Goal: Browse casually

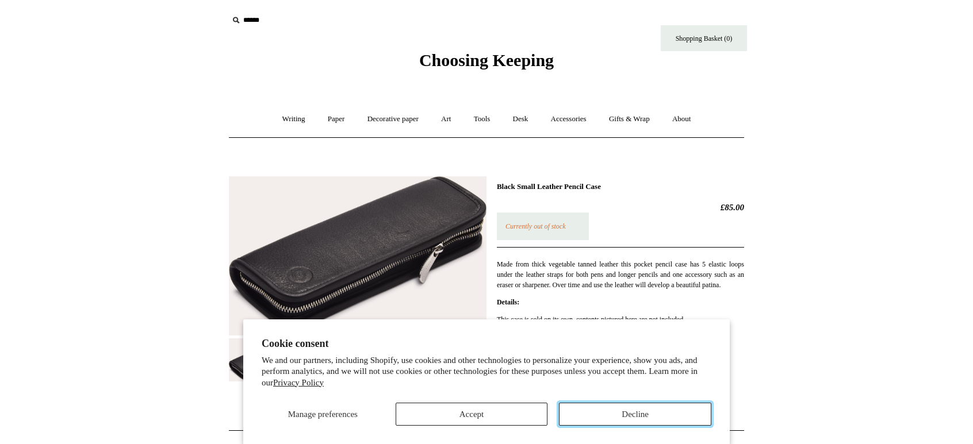
click at [619, 423] on button "Decline" at bounding box center [635, 414] width 152 height 23
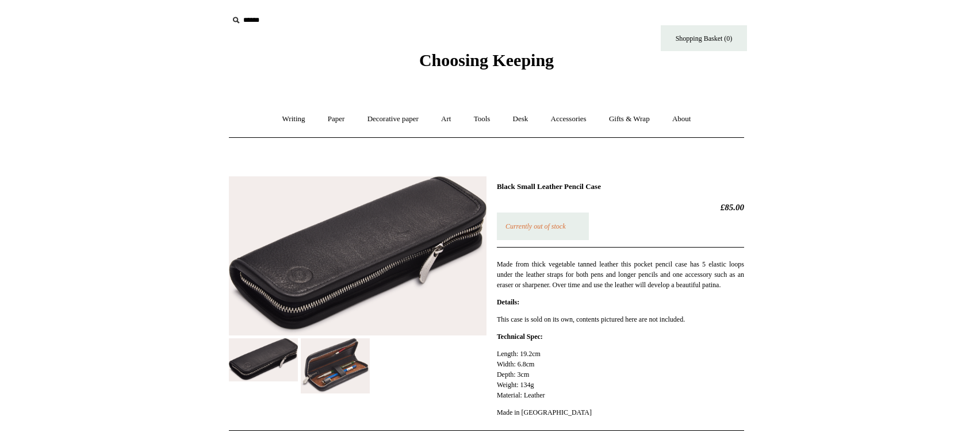
click at [339, 375] on img at bounding box center [335, 366] width 69 height 55
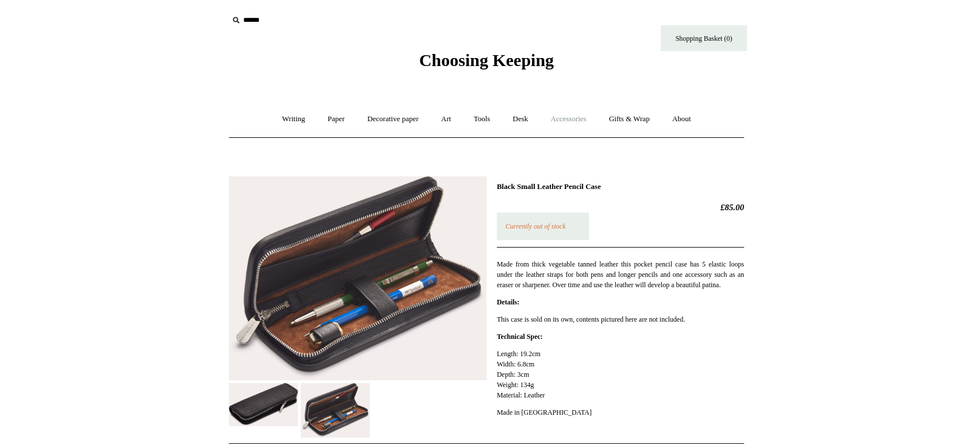
click at [578, 118] on link "Accessories +" at bounding box center [568, 119] width 56 height 30
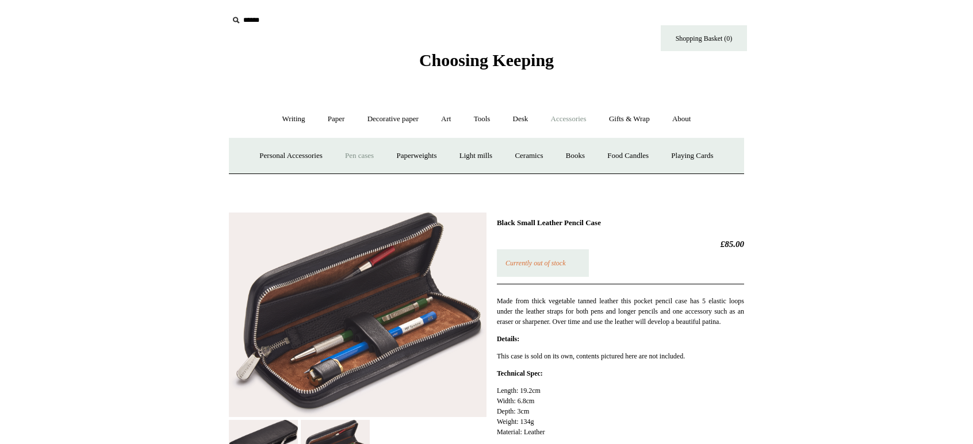
click at [355, 160] on link "Pen cases" at bounding box center [359, 156] width 49 height 30
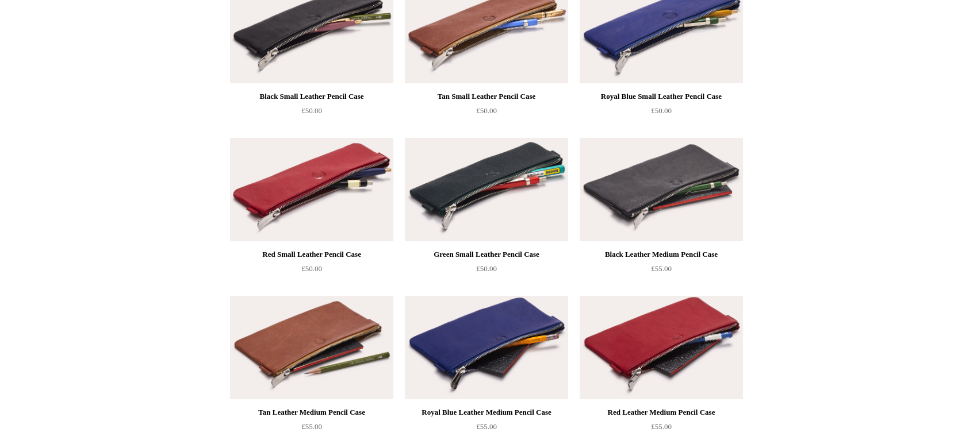
scroll to position [486, 0]
click at [627, 205] on img at bounding box center [661, 188] width 163 height 103
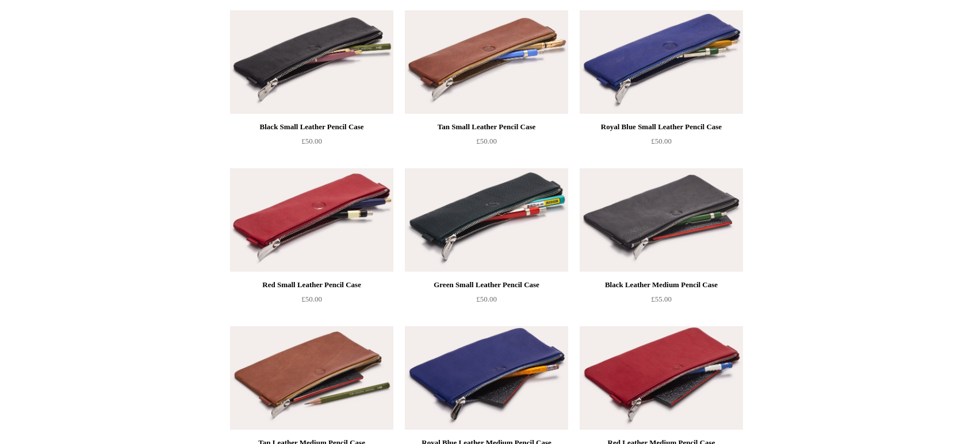
scroll to position [456, 0]
click at [488, 204] on img at bounding box center [486, 219] width 163 height 103
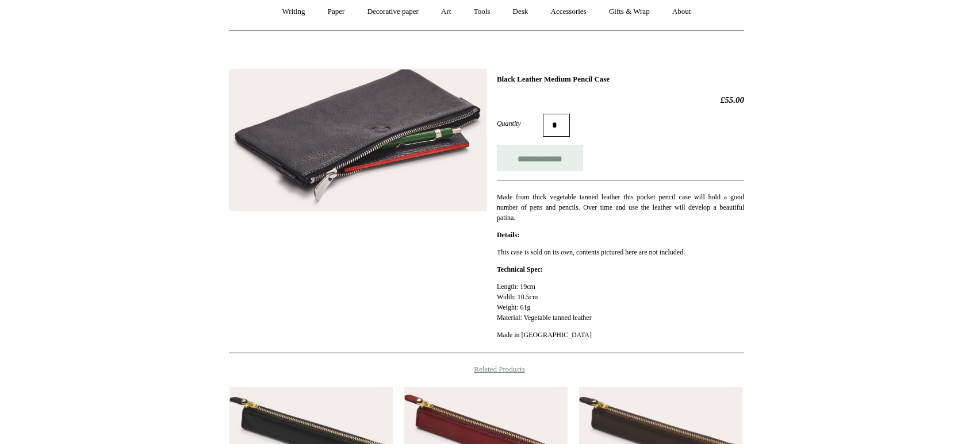
scroll to position [106, 0]
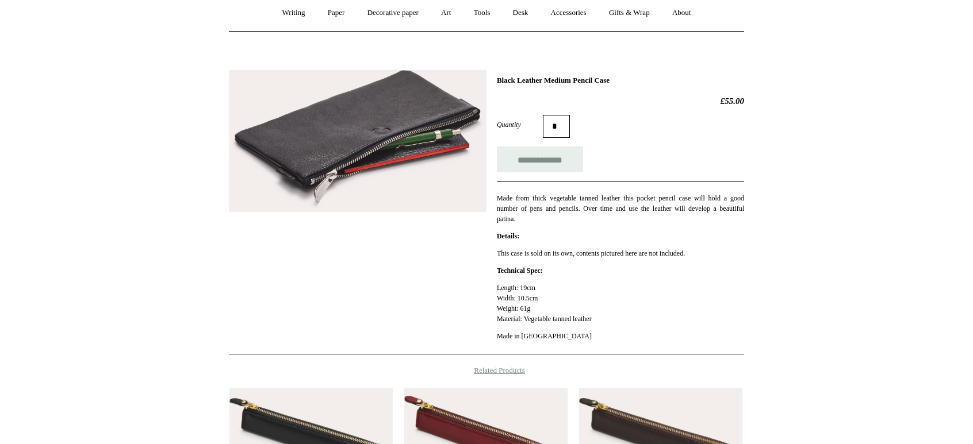
click at [404, 152] on img at bounding box center [358, 141] width 258 height 143
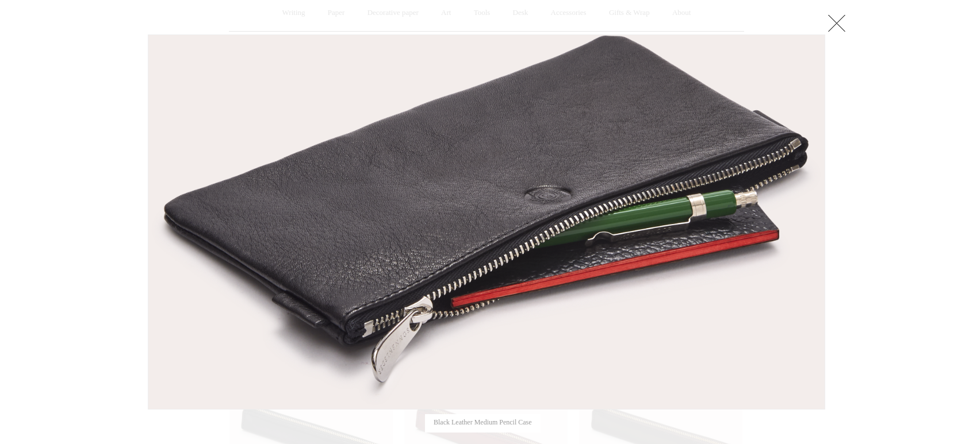
click at [834, 28] on link at bounding box center [836, 22] width 23 height 23
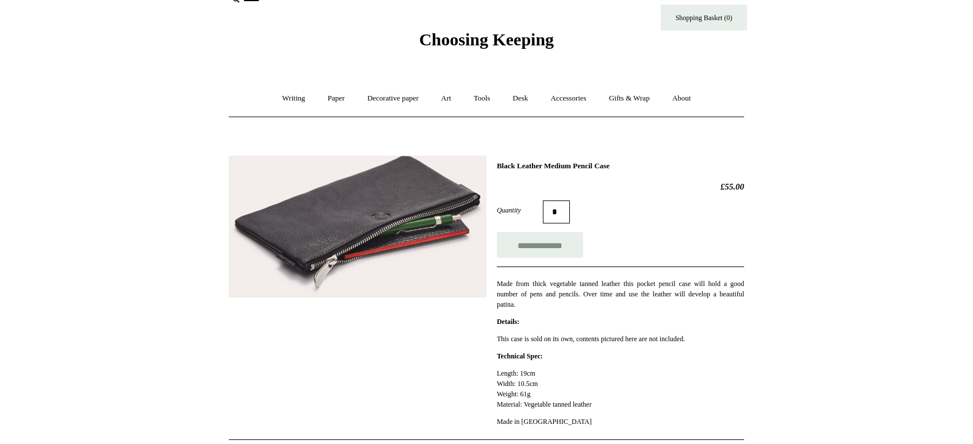
scroll to position [0, 0]
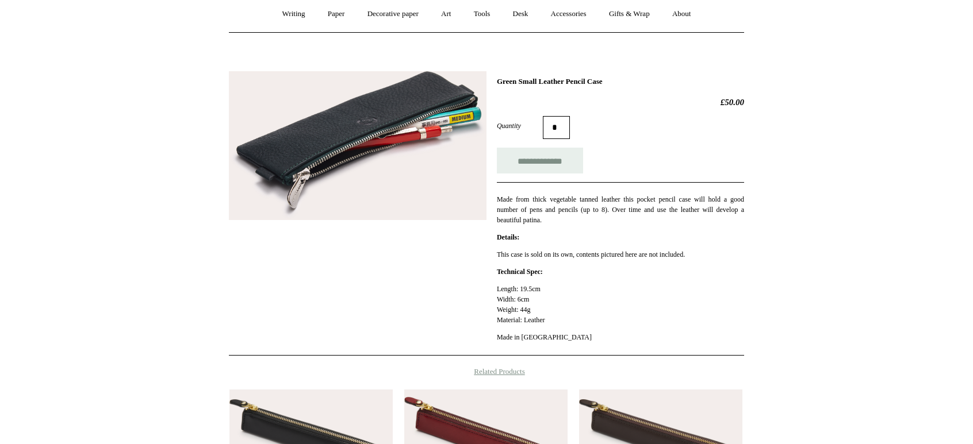
scroll to position [106, 0]
click at [375, 155] on img at bounding box center [358, 145] width 258 height 149
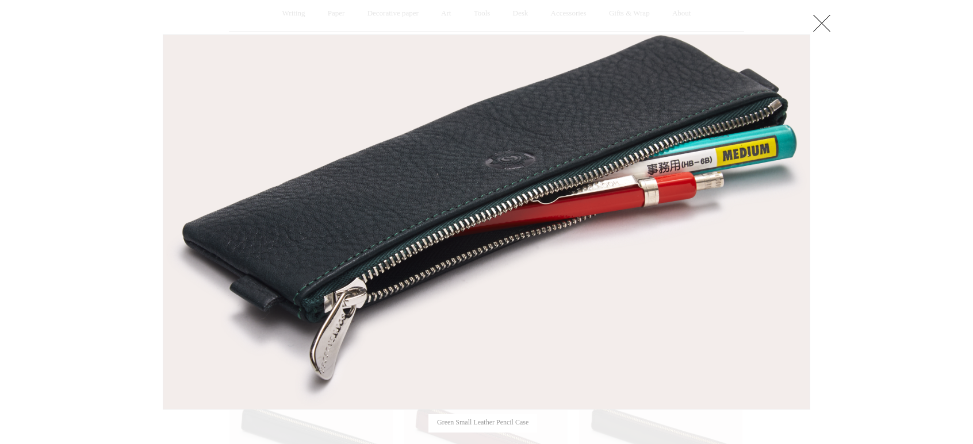
click at [811, 28] on link at bounding box center [821, 22] width 23 height 23
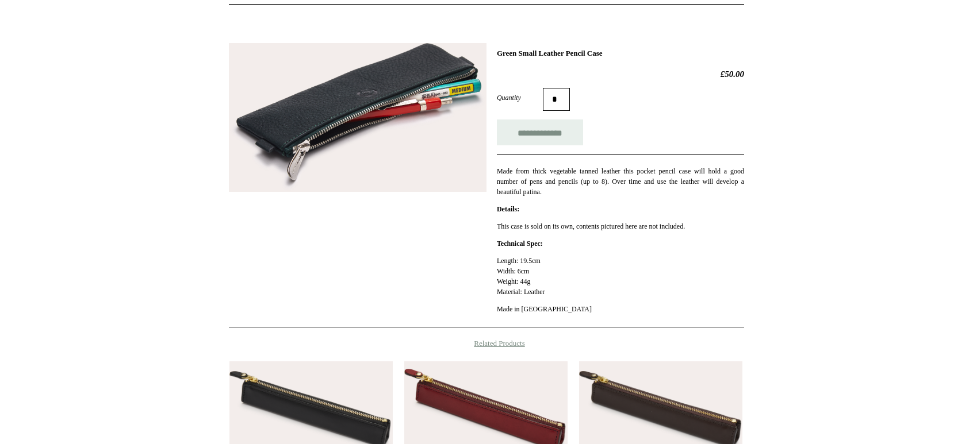
scroll to position [0, 0]
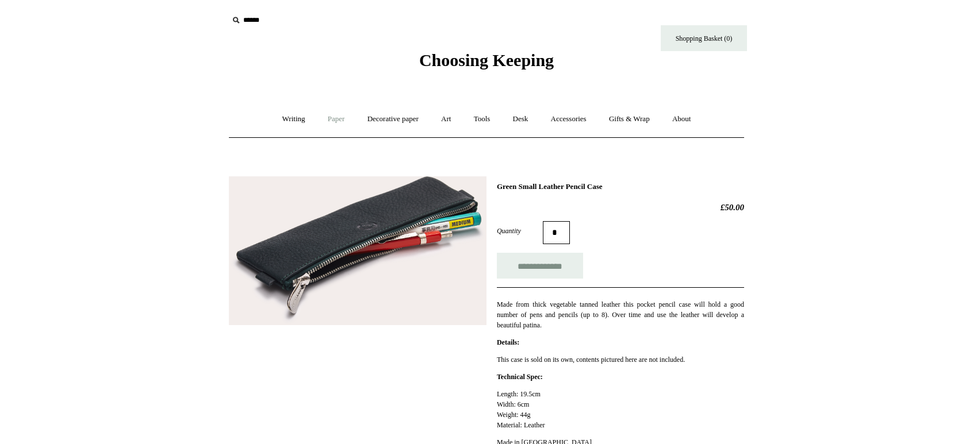
click at [339, 117] on link "Paper +" at bounding box center [336, 119] width 38 height 30
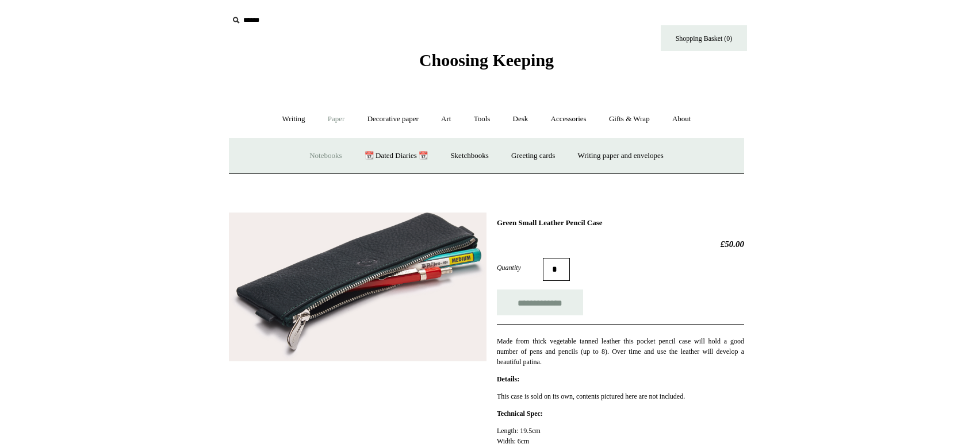
click at [313, 155] on link "Notebooks +" at bounding box center [325, 156] width 53 height 30
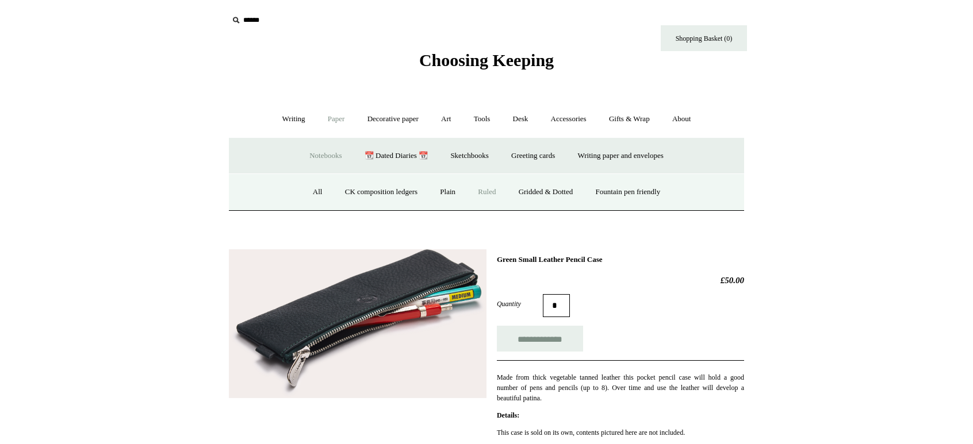
click at [490, 190] on link "Ruled" at bounding box center [486, 192] width 39 height 30
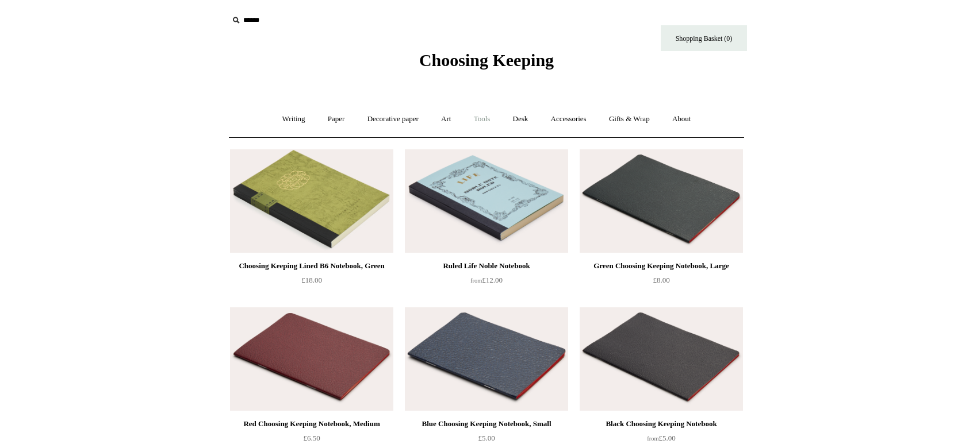
click at [482, 120] on link "Tools +" at bounding box center [481, 119] width 37 height 30
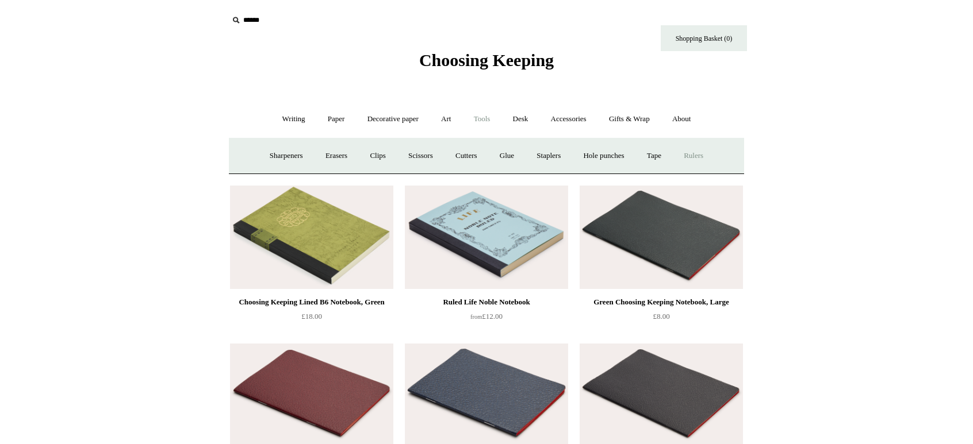
click at [713, 155] on link "Rulers" at bounding box center [693, 156] width 40 height 30
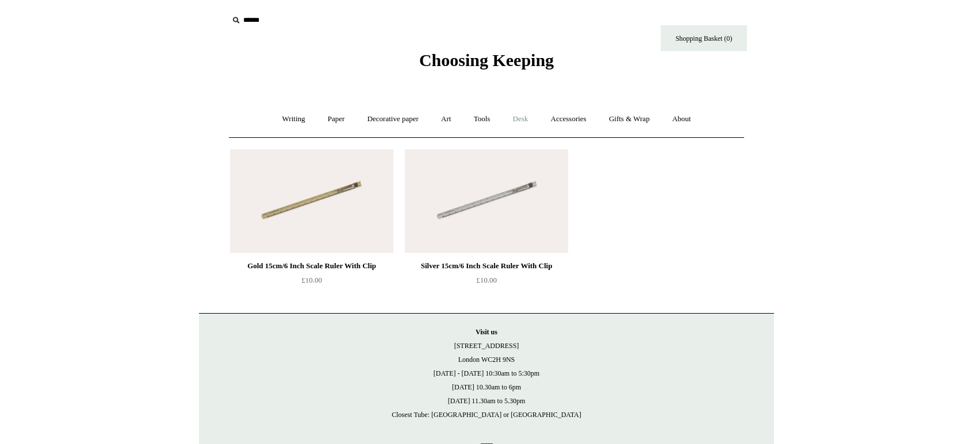
click at [527, 114] on link "Desk +" at bounding box center [521, 119] width 36 height 30
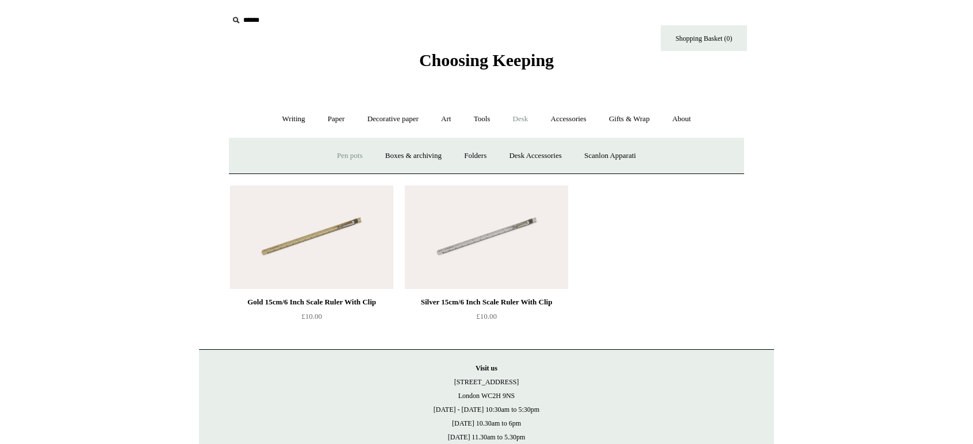
click at [348, 148] on link "Pen pots" at bounding box center [350, 156] width 46 height 30
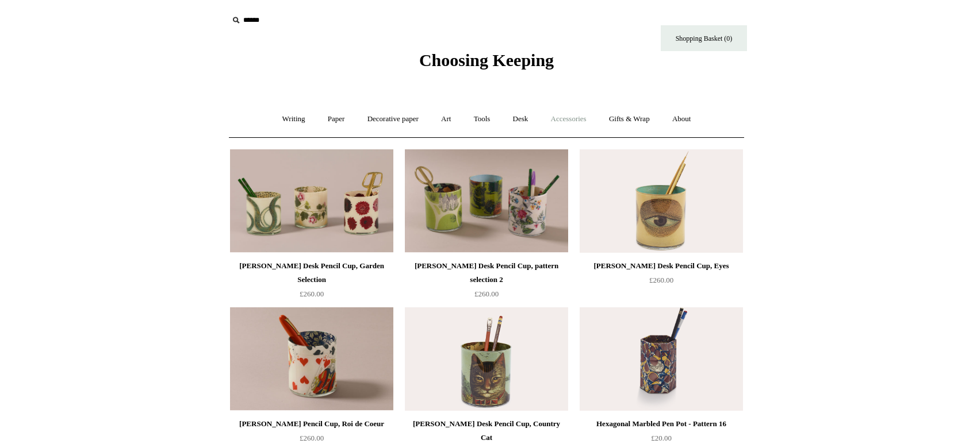
click at [568, 118] on link "Accessories +" at bounding box center [568, 119] width 56 height 30
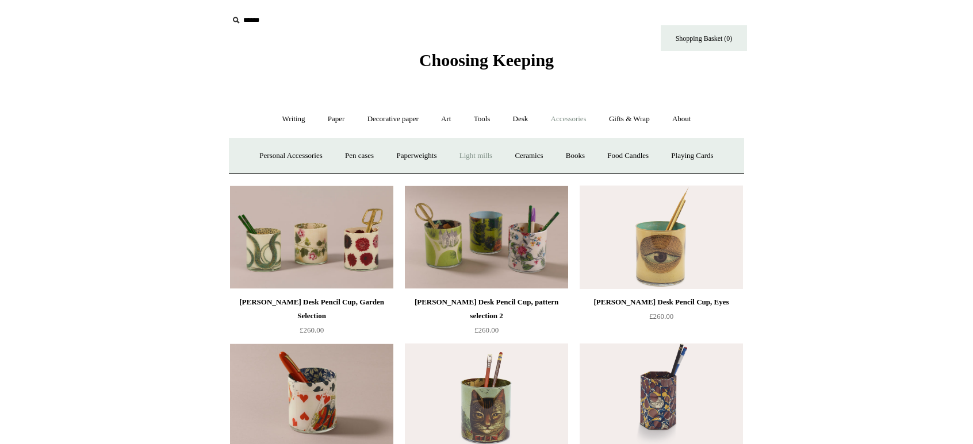
click at [474, 154] on link "Light mills" at bounding box center [475, 156] width 53 height 30
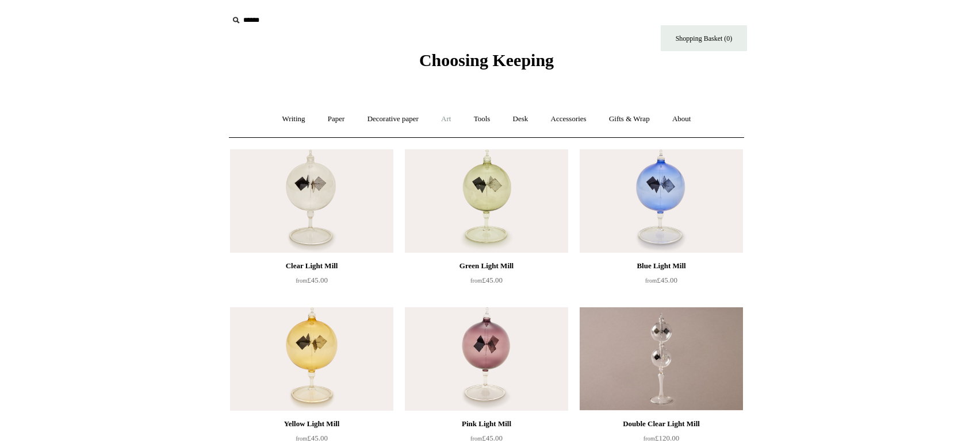
click at [440, 120] on link "Art +" at bounding box center [446, 119] width 30 height 30
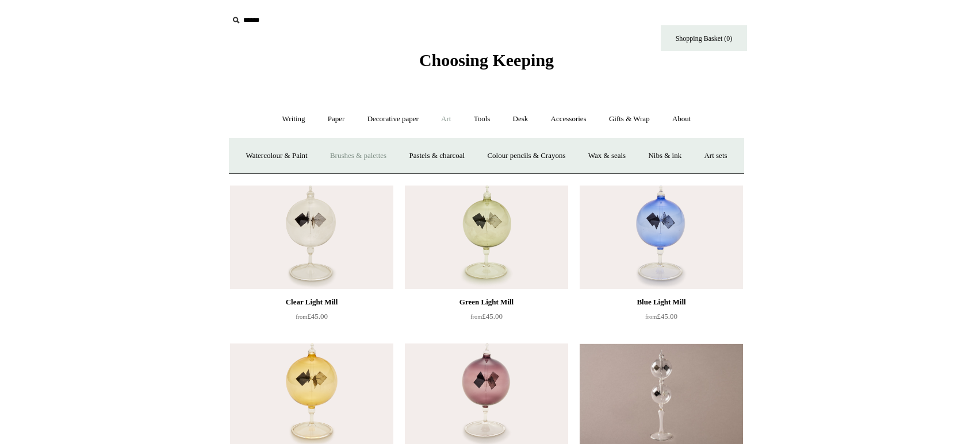
click at [359, 156] on link "Brushes & palettes" at bounding box center [358, 156] width 77 height 30
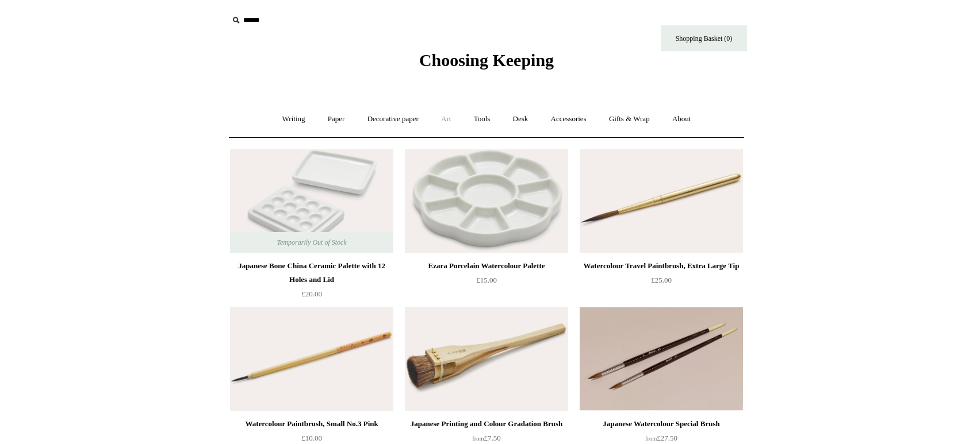
click at [445, 120] on link "Art +" at bounding box center [446, 119] width 30 height 30
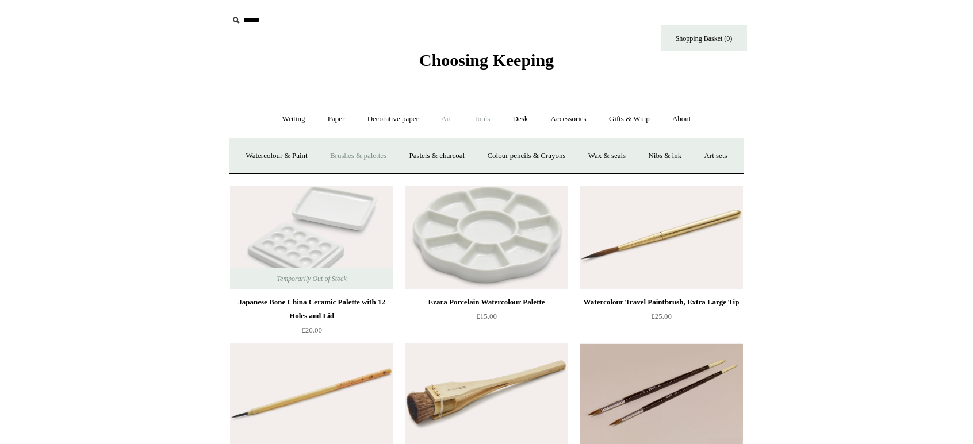
click at [481, 121] on link "Tools +" at bounding box center [481, 119] width 37 height 30
click at [562, 117] on link "Accessories +" at bounding box center [568, 119] width 56 height 30
click at [562, 117] on link "Accessories -" at bounding box center [568, 119] width 56 height 30
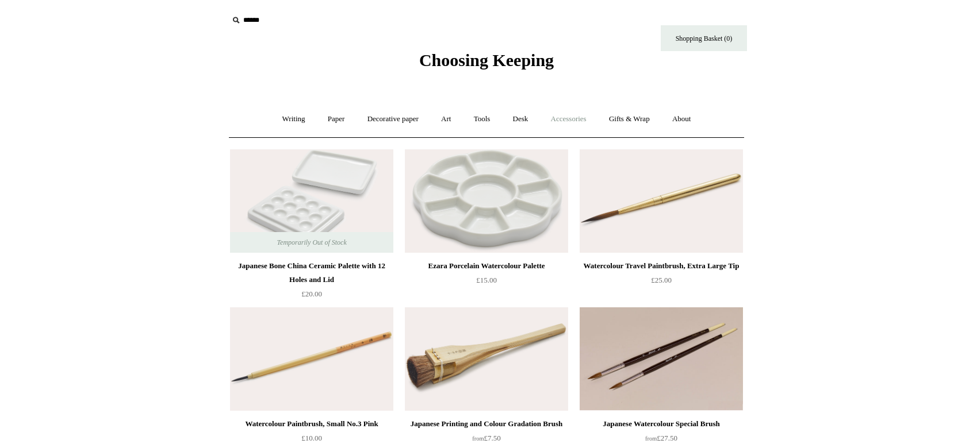
click at [583, 116] on link "Accessories +" at bounding box center [568, 119] width 56 height 30
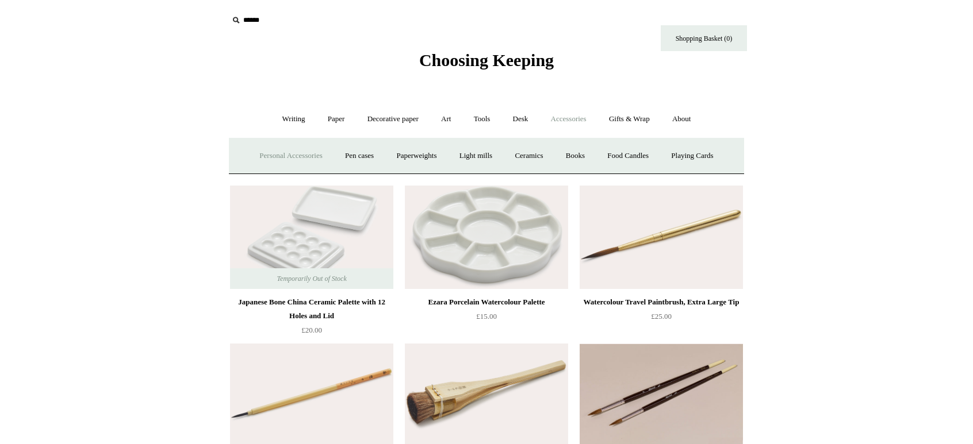
click at [296, 153] on link "Personal Accessories +" at bounding box center [290, 156] width 83 height 30
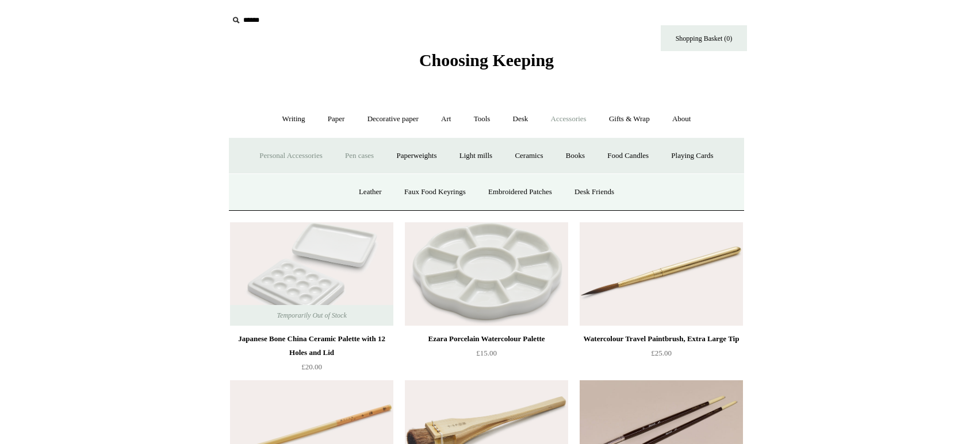
click at [361, 157] on link "Pen cases" at bounding box center [359, 156] width 49 height 30
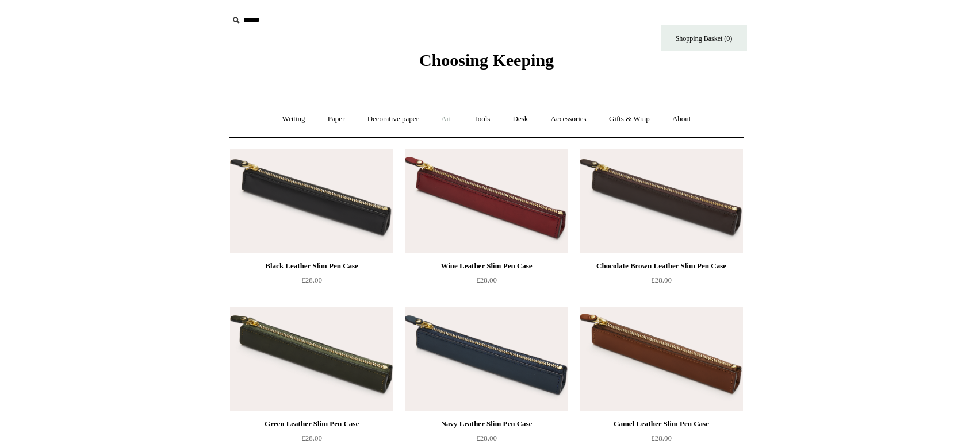
click at [448, 117] on link "Art +" at bounding box center [446, 119] width 30 height 30
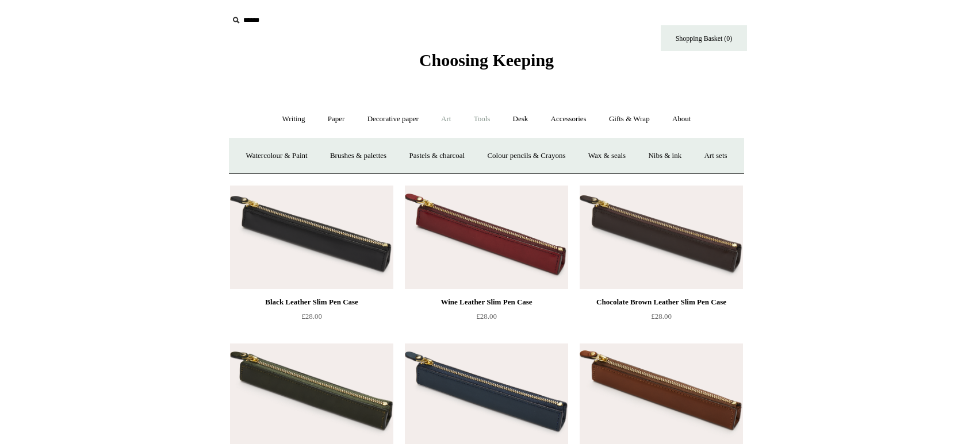
click at [492, 121] on link "Tools +" at bounding box center [481, 119] width 37 height 30
click at [447, 117] on link "Art +" at bounding box center [446, 119] width 30 height 30
click at [484, 119] on link "Tools +" at bounding box center [481, 119] width 37 height 30
click at [380, 154] on link "Clips +" at bounding box center [377, 156] width 36 height 30
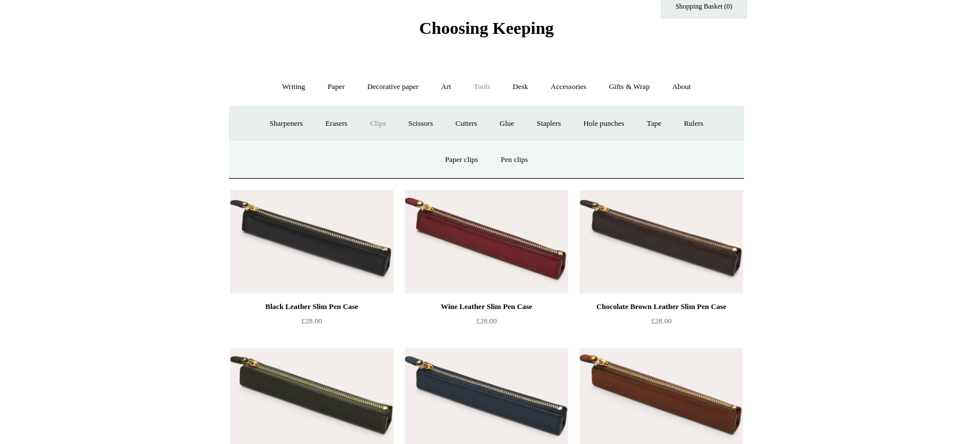
scroll to position [32, 0]
click at [511, 160] on link "Pen clips" at bounding box center [514, 160] width 48 height 30
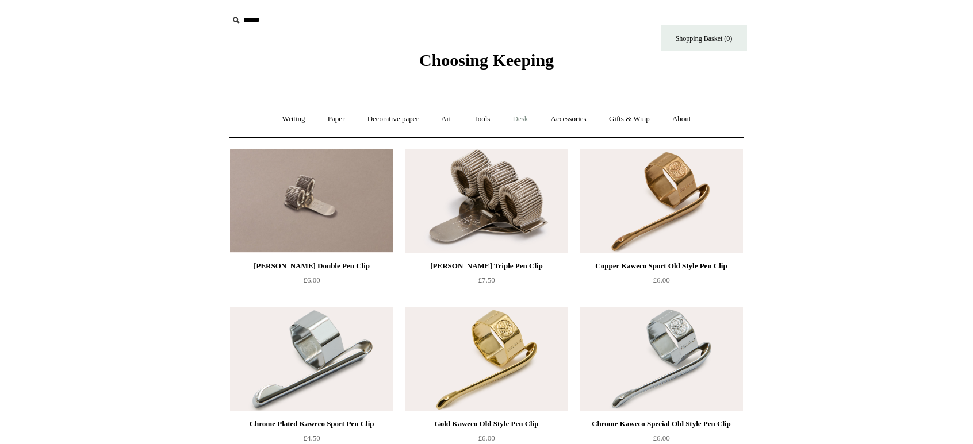
click at [526, 124] on link "Desk +" at bounding box center [521, 119] width 36 height 30
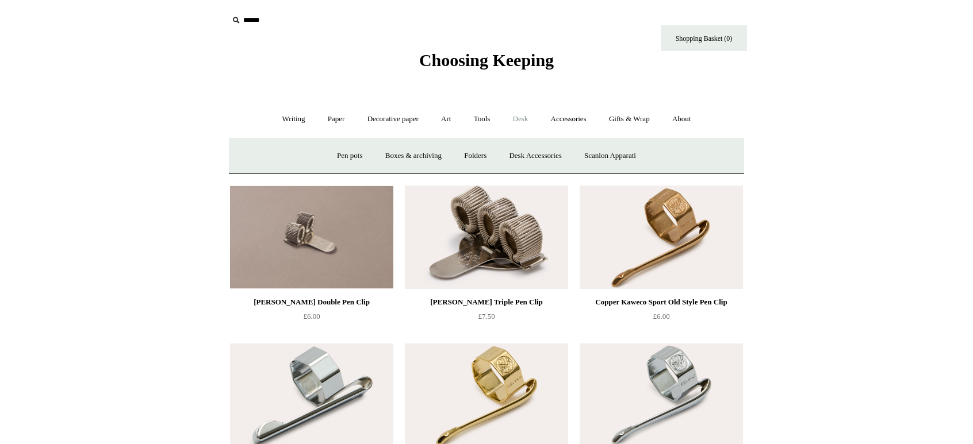
click at [526, 124] on link "Desk -" at bounding box center [521, 119] width 36 height 30
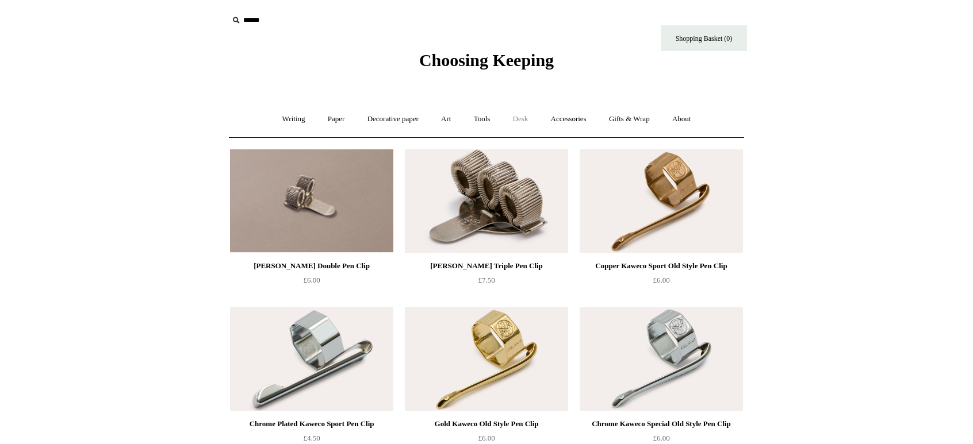
click at [524, 119] on link "Desk +" at bounding box center [521, 119] width 36 height 30
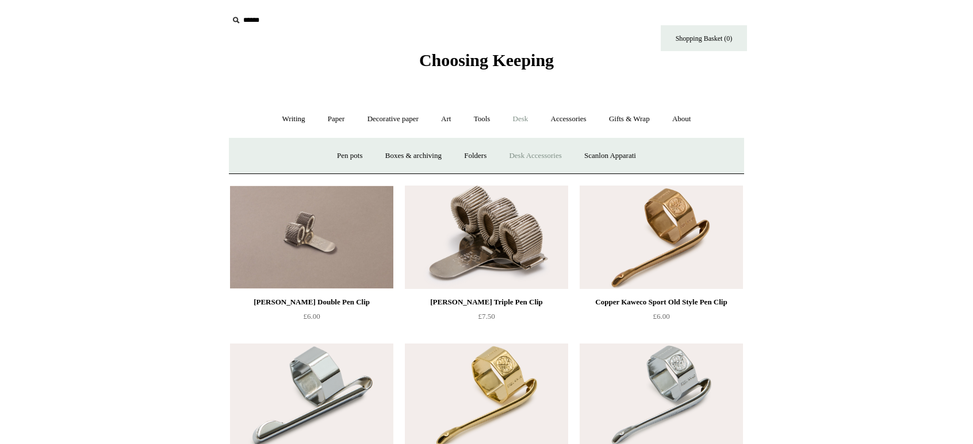
click at [527, 149] on link "Desk Accessories" at bounding box center [534, 156] width 73 height 30
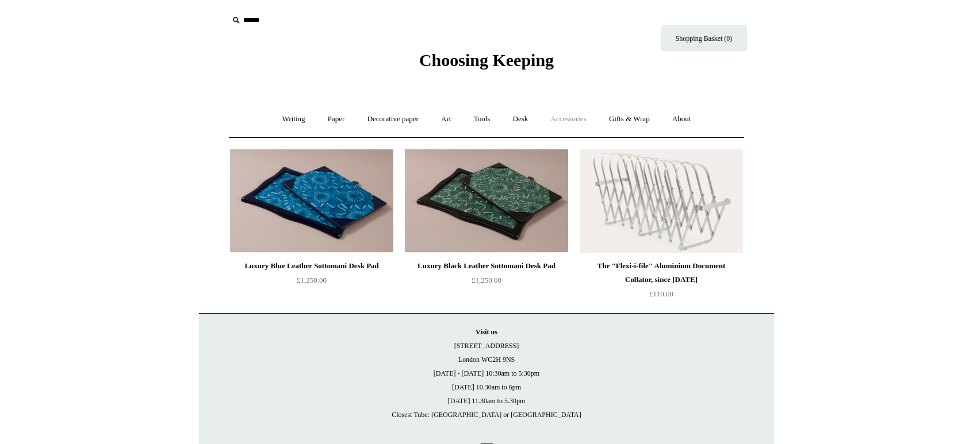
click at [577, 117] on link "Accessories +" at bounding box center [568, 119] width 56 height 30
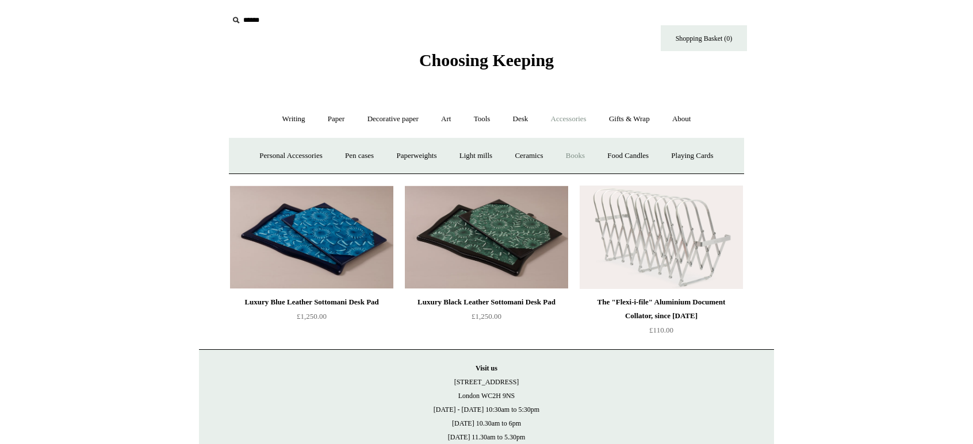
click at [572, 155] on link "Books" at bounding box center [575, 156] width 40 height 30
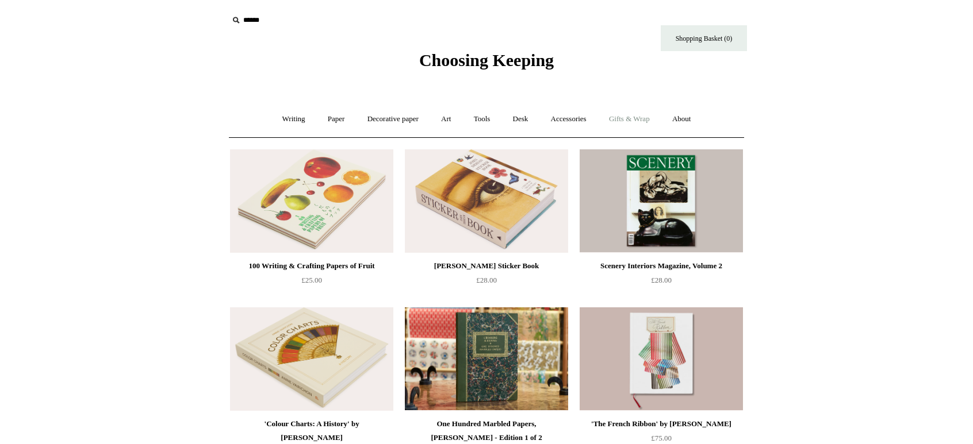
click at [635, 117] on link "Gifts & Wrap +" at bounding box center [630, 119] width 62 height 30
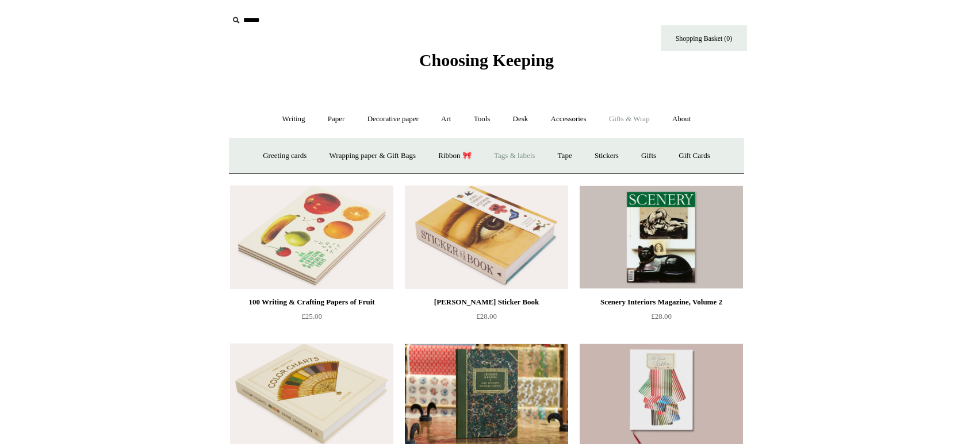
click at [517, 156] on link "Tags & labels" at bounding box center [515, 156] width 62 height 30
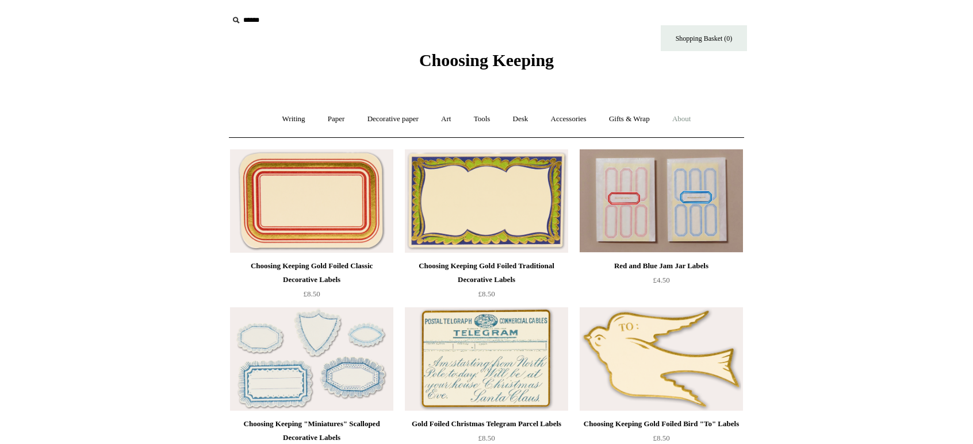
click at [690, 114] on link "About +" at bounding box center [682, 119] width 40 height 30
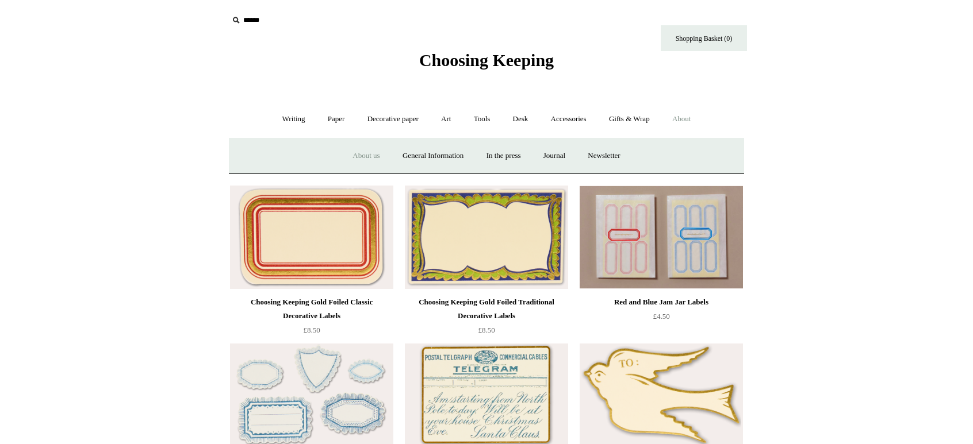
click at [347, 151] on link "About us" at bounding box center [366, 156] width 48 height 30
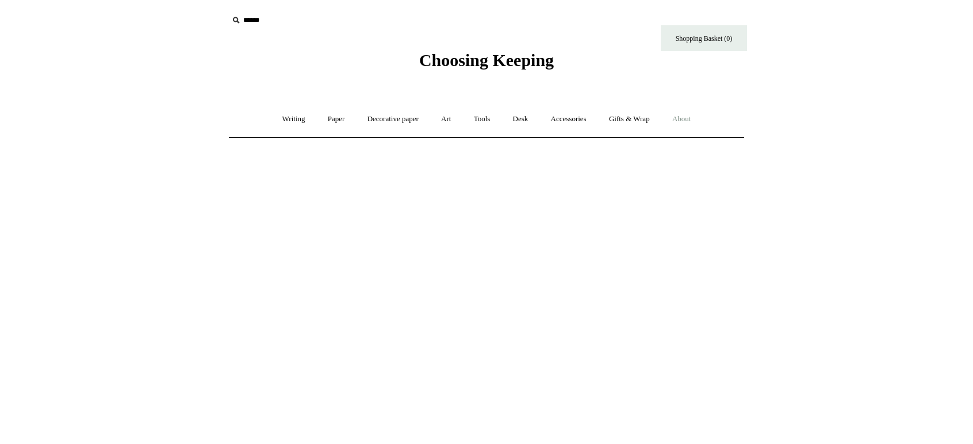
click at [688, 121] on link "About +" at bounding box center [682, 119] width 40 height 30
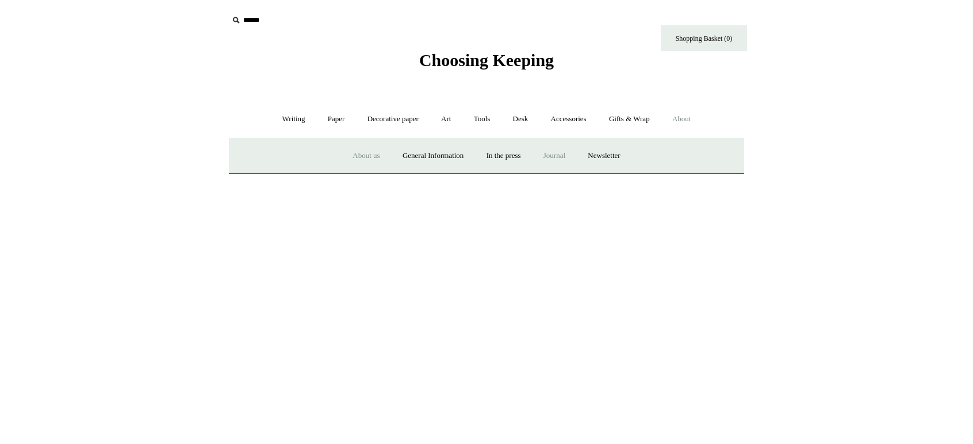
click at [564, 158] on link "Journal +" at bounding box center [554, 156] width 43 height 30
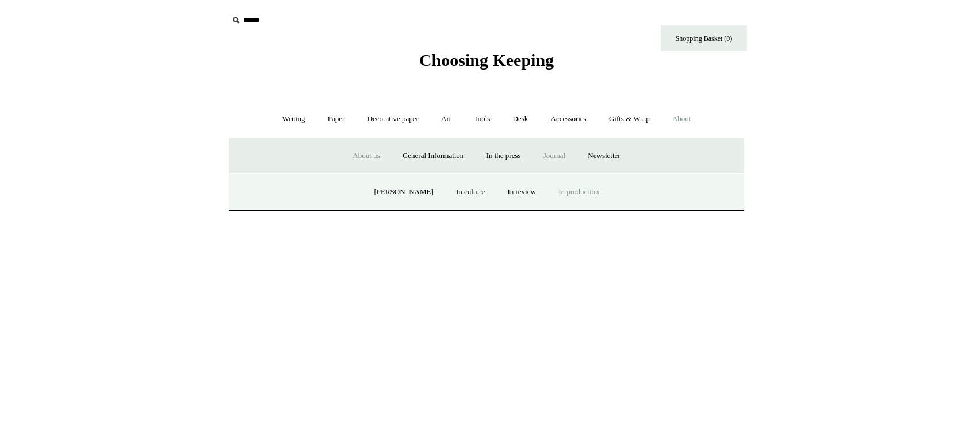
click at [561, 191] on link "In production" at bounding box center [578, 192] width 61 height 30
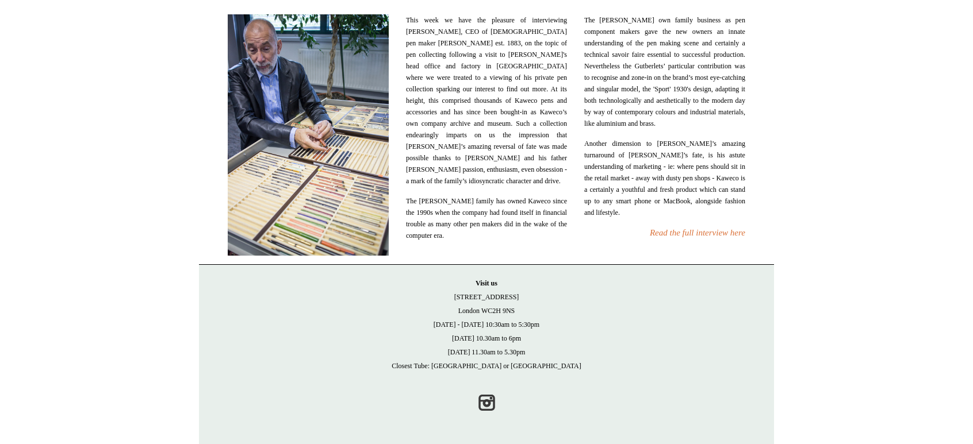
scroll to position [11567, 0]
